Goal: Information Seeking & Learning: Check status

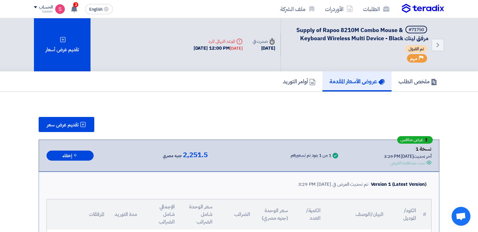
click at [73, 6] on icon at bounding box center [74, 8] width 7 height 7
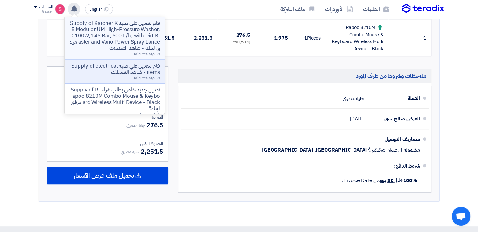
click at [146, 29] on p "قام بتعديل علي طلبه Supply of Karcher K 5 Modular UM High-Pressure Washer, 2100…" at bounding box center [115, 35] width 90 height 31
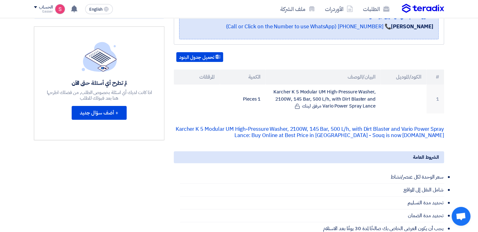
scroll to position [209, 0]
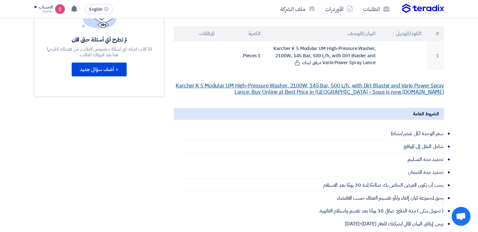
click at [299, 82] on link "Karcher K 5 Modular UM High-Pressure Washer, 2100W, 145 Bar, 500 L/h, with Dirt…" at bounding box center [310, 89] width 268 height 14
